Goal: Use online tool/utility

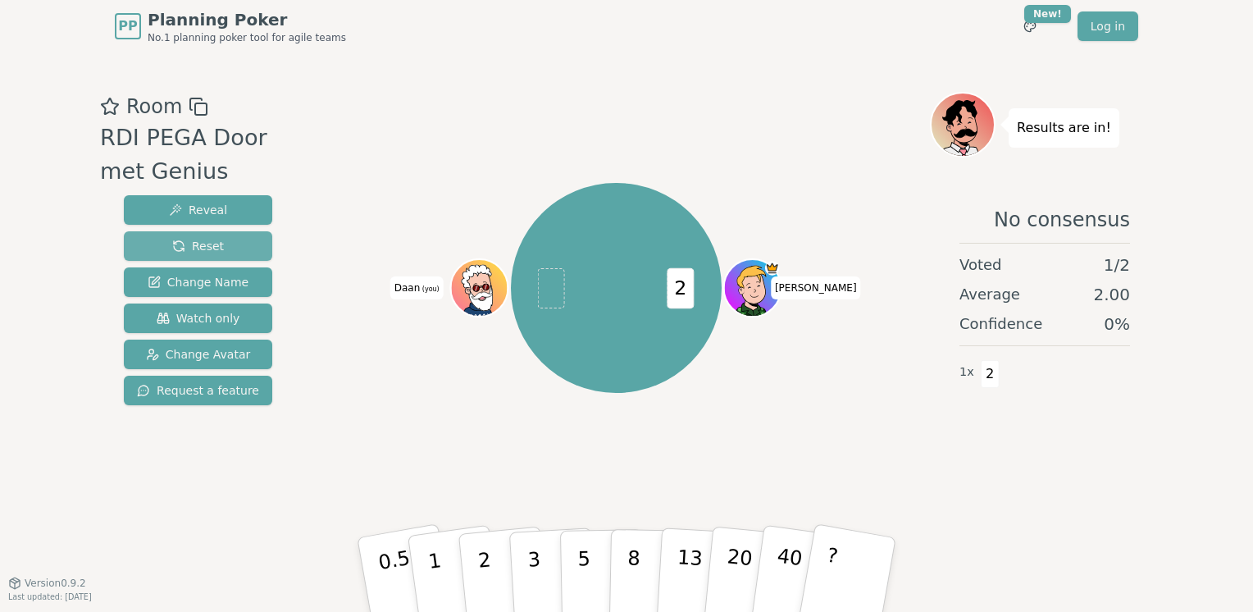
click at [233, 236] on button "Reset" at bounding box center [198, 246] width 148 height 30
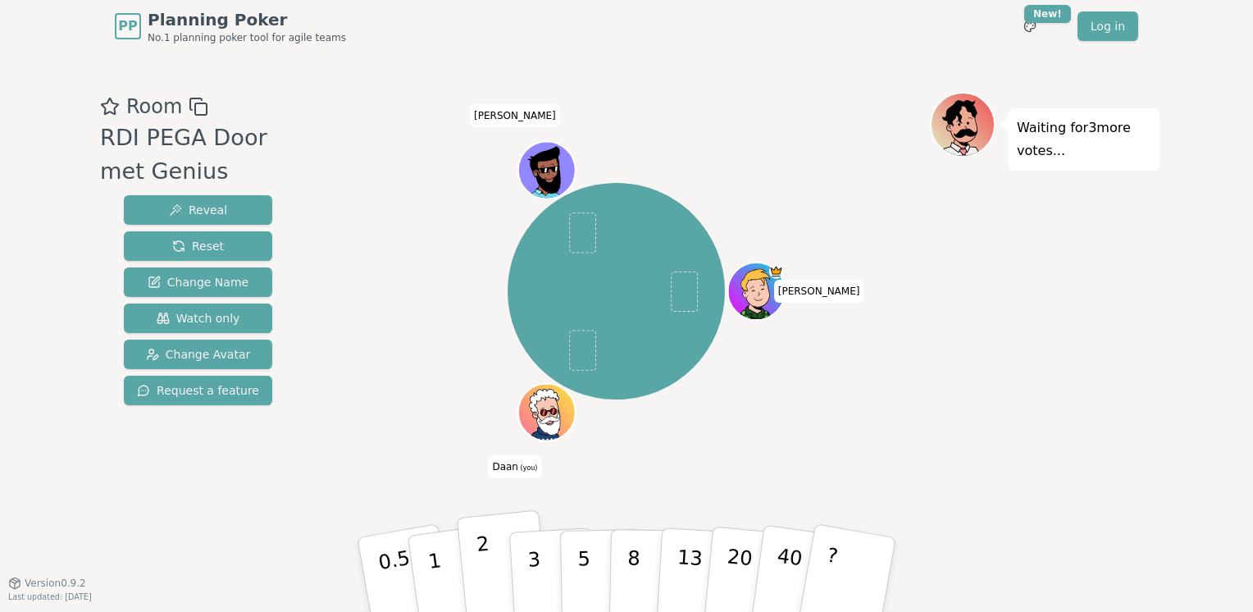
click at [498, 579] on button "2" at bounding box center [503, 575] width 93 height 130
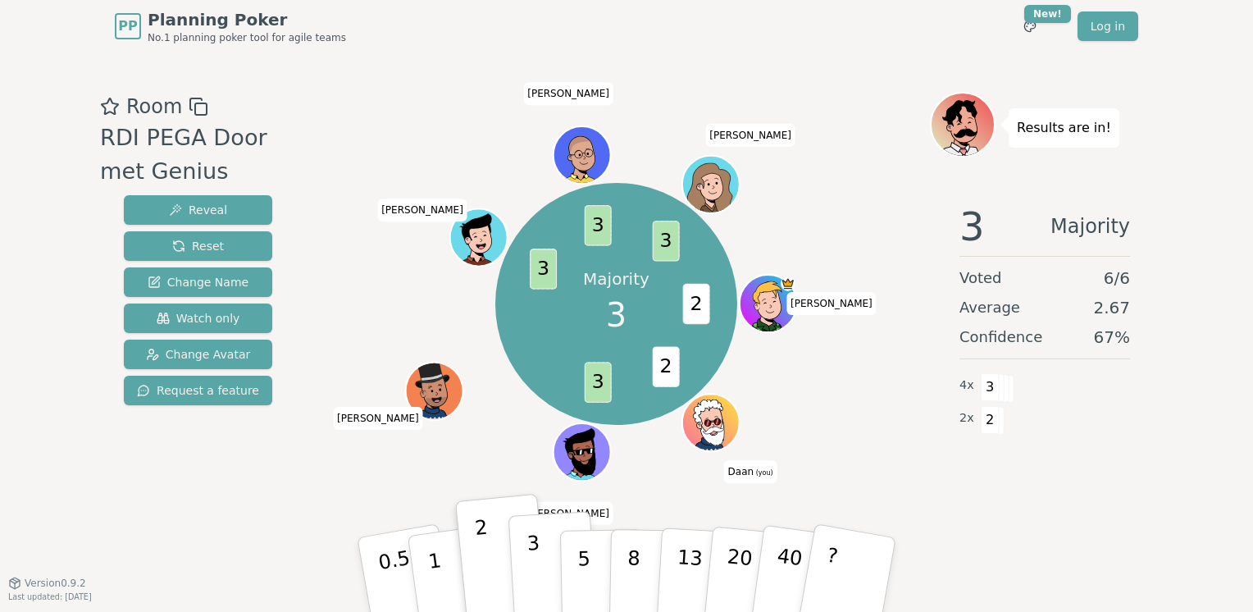
click at [543, 554] on button "3" at bounding box center [552, 575] width 89 height 128
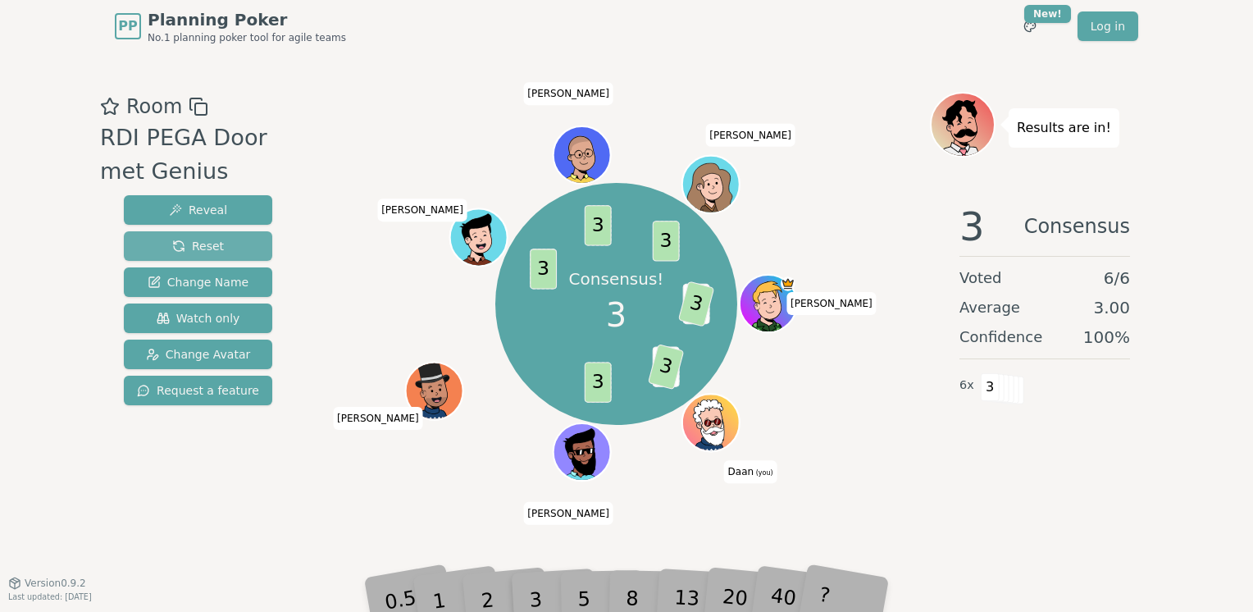
click at [239, 243] on button "Reset" at bounding box center [198, 246] width 148 height 30
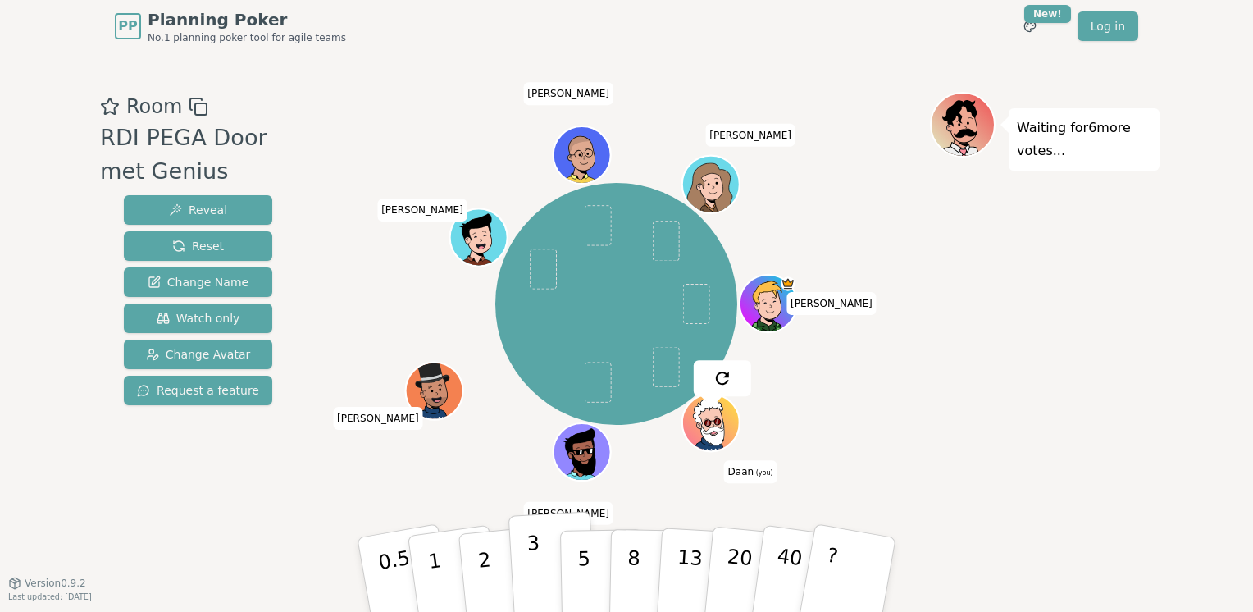
click at [534, 569] on p "3" at bounding box center [535, 575] width 18 height 89
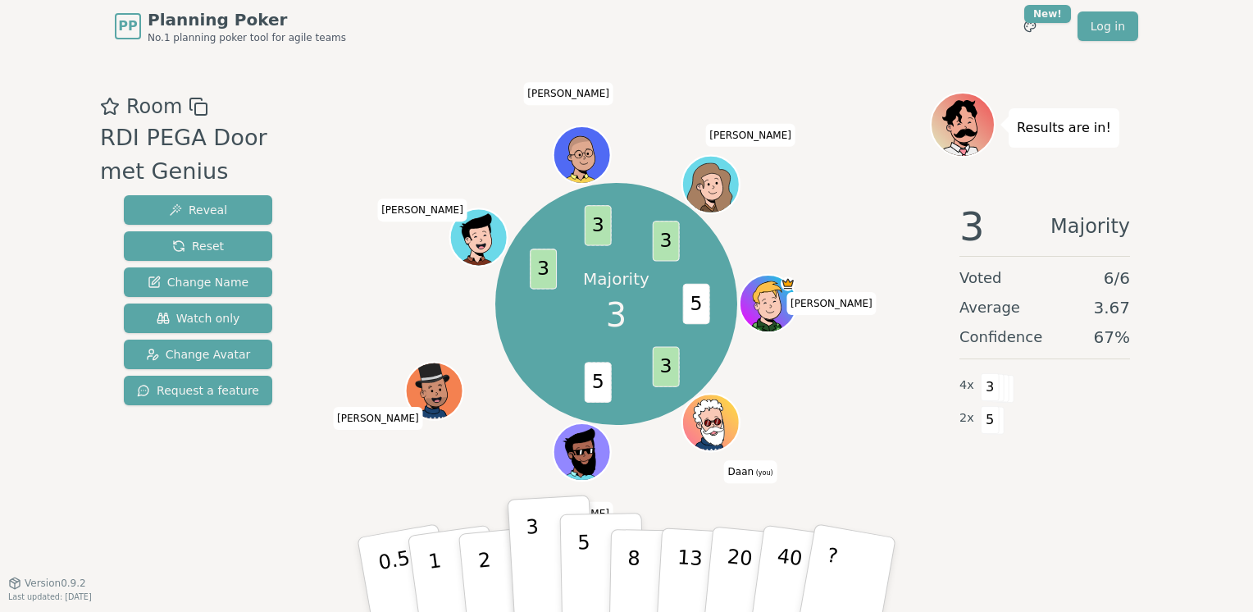
click at [575, 571] on button "5" at bounding box center [602, 574] width 84 height 125
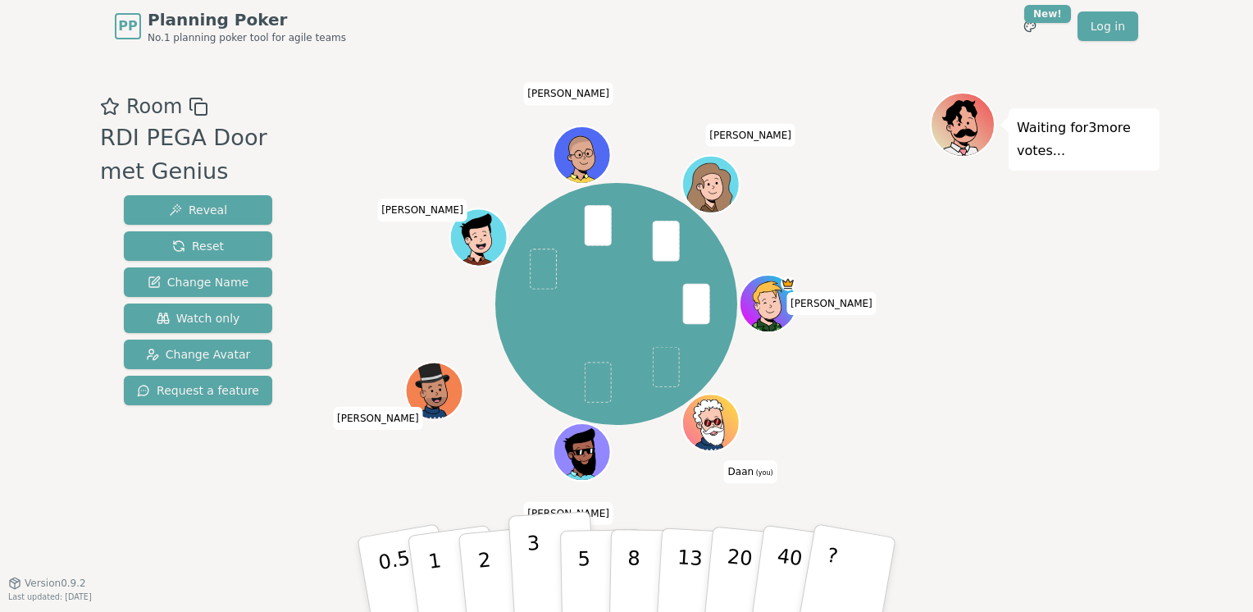
click at [527, 582] on button "3" at bounding box center [552, 575] width 89 height 128
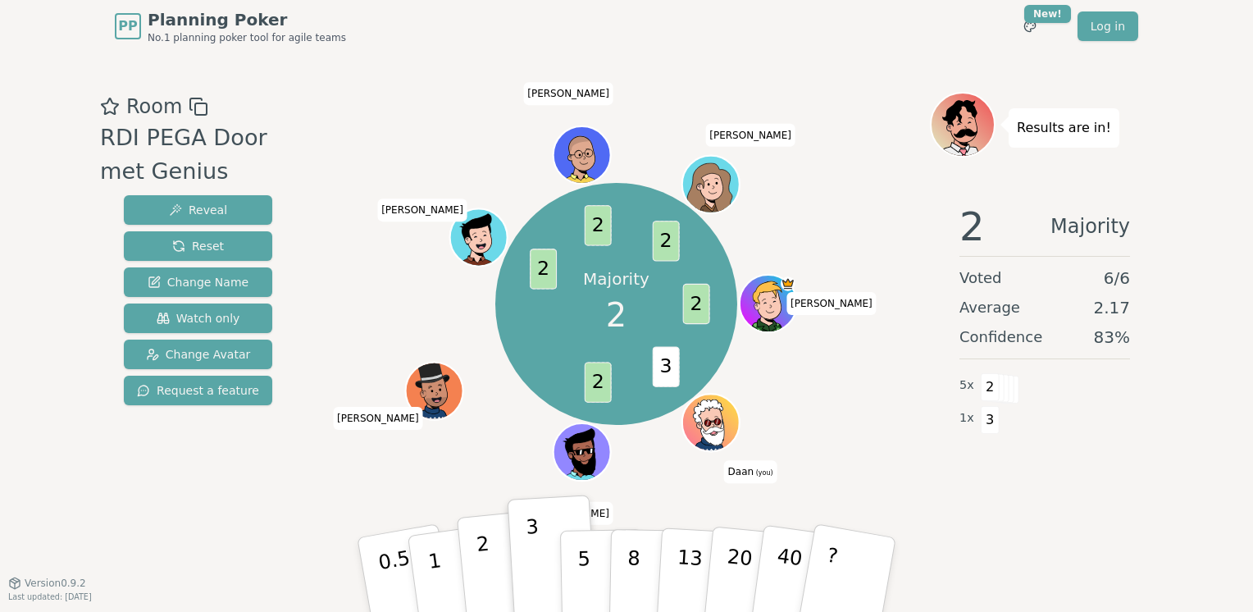
click at [489, 572] on button "2" at bounding box center [503, 575] width 93 height 130
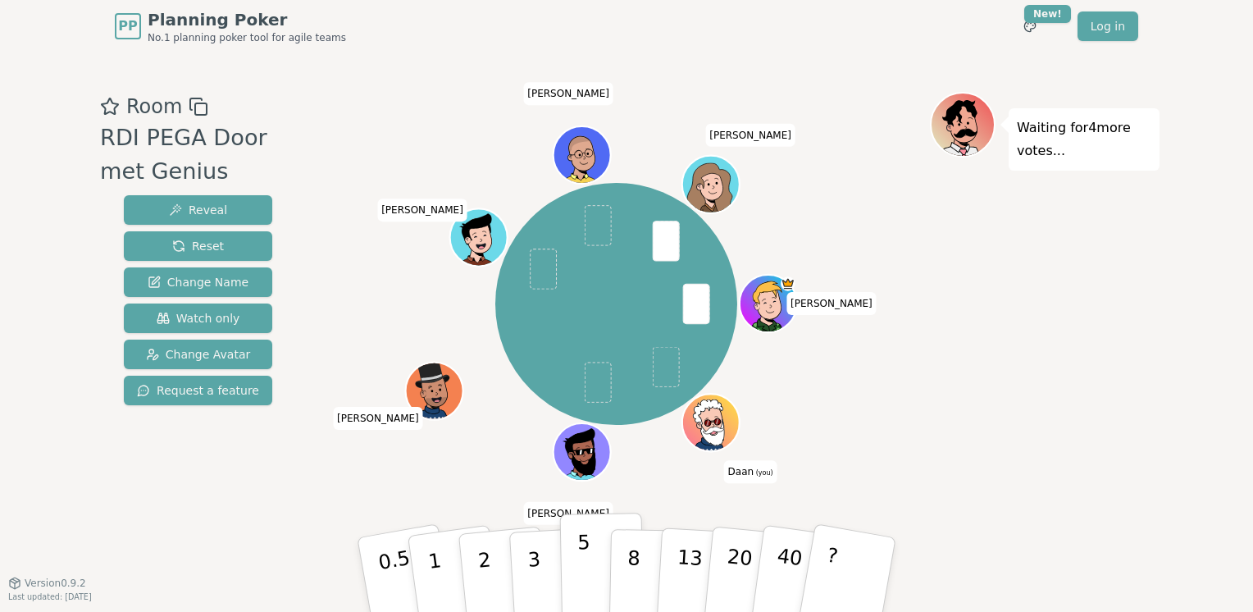
click at [585, 567] on p "5" at bounding box center [584, 574] width 14 height 89
click at [538, 571] on p "3" at bounding box center [535, 575] width 18 height 89
